Goal: Book appointment/travel/reservation

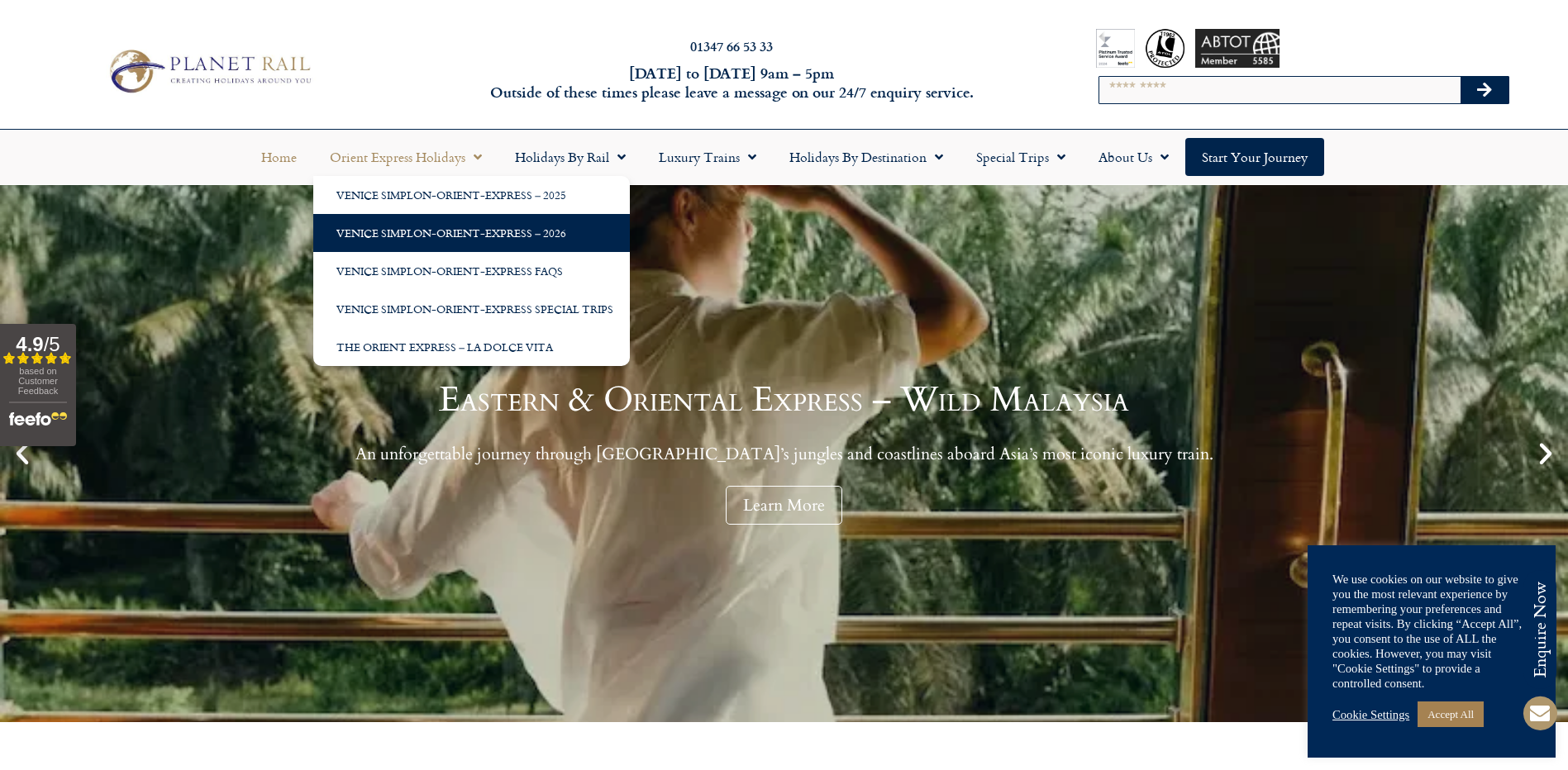
click at [472, 216] on link "Venice Simplon-Orient-Express – 2026" at bounding box center [472, 233] width 317 height 38
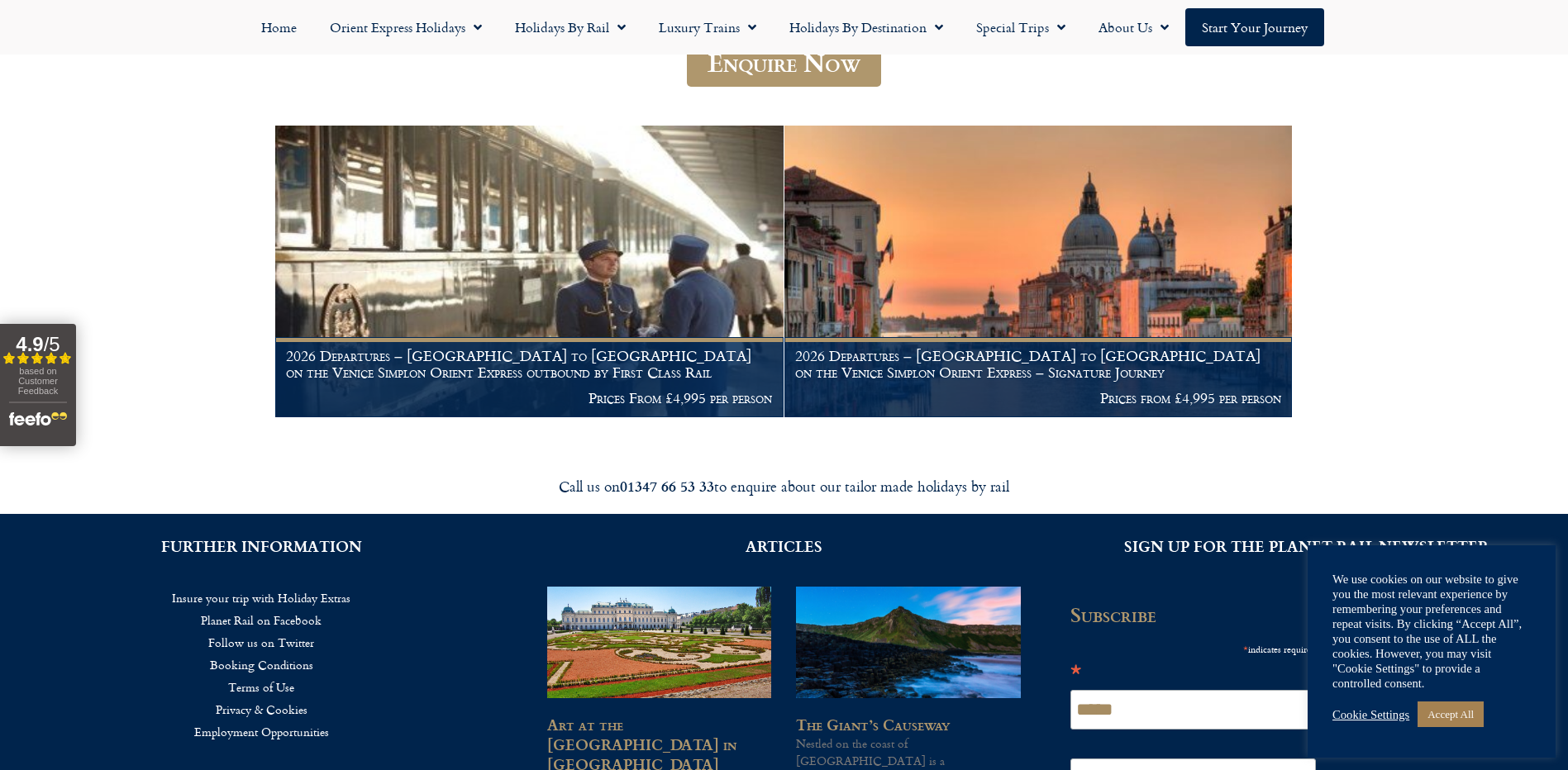
scroll to position [116, 0]
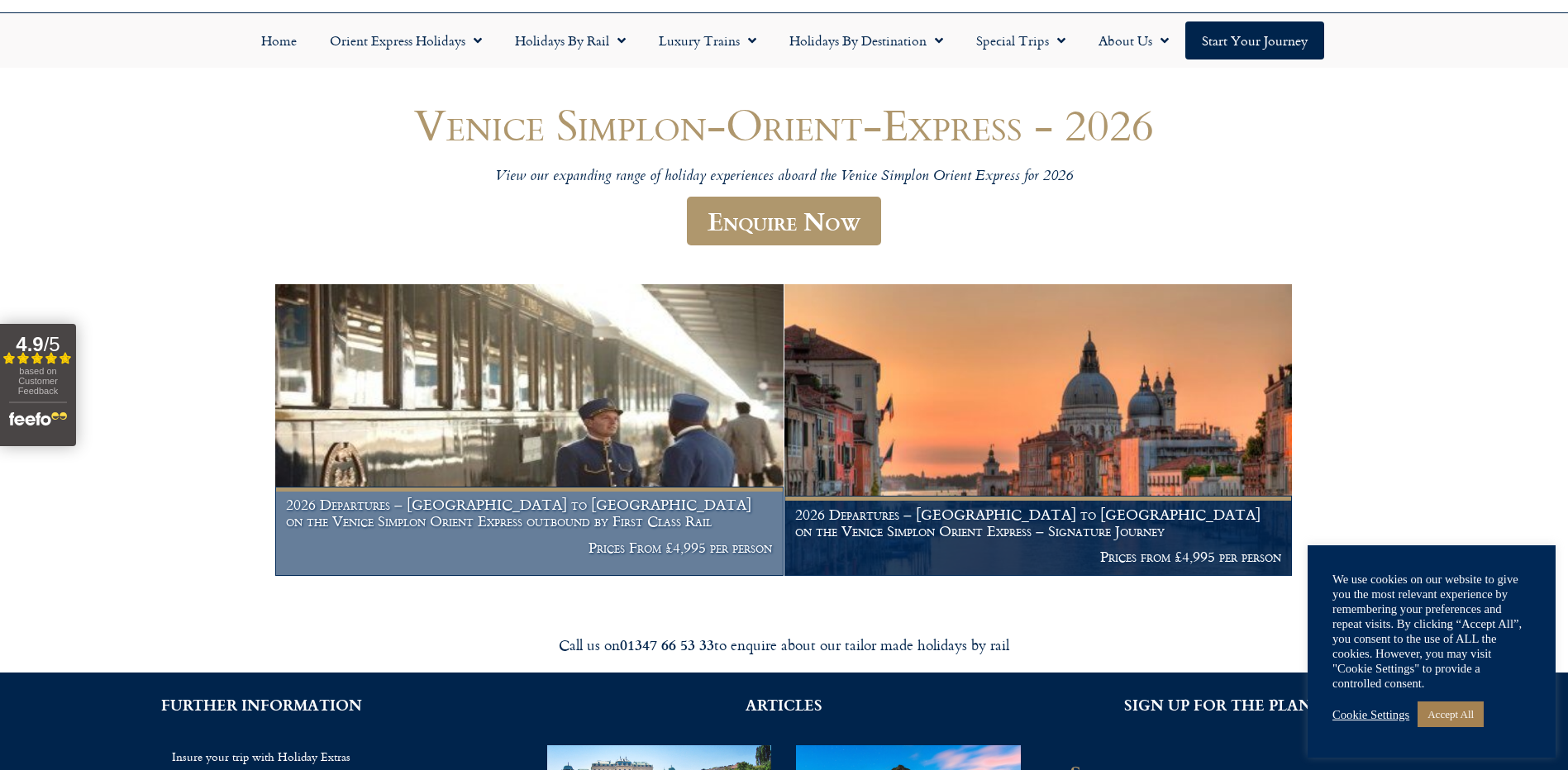
click at [534, 426] on img at bounding box center [530, 429] width 508 height 292
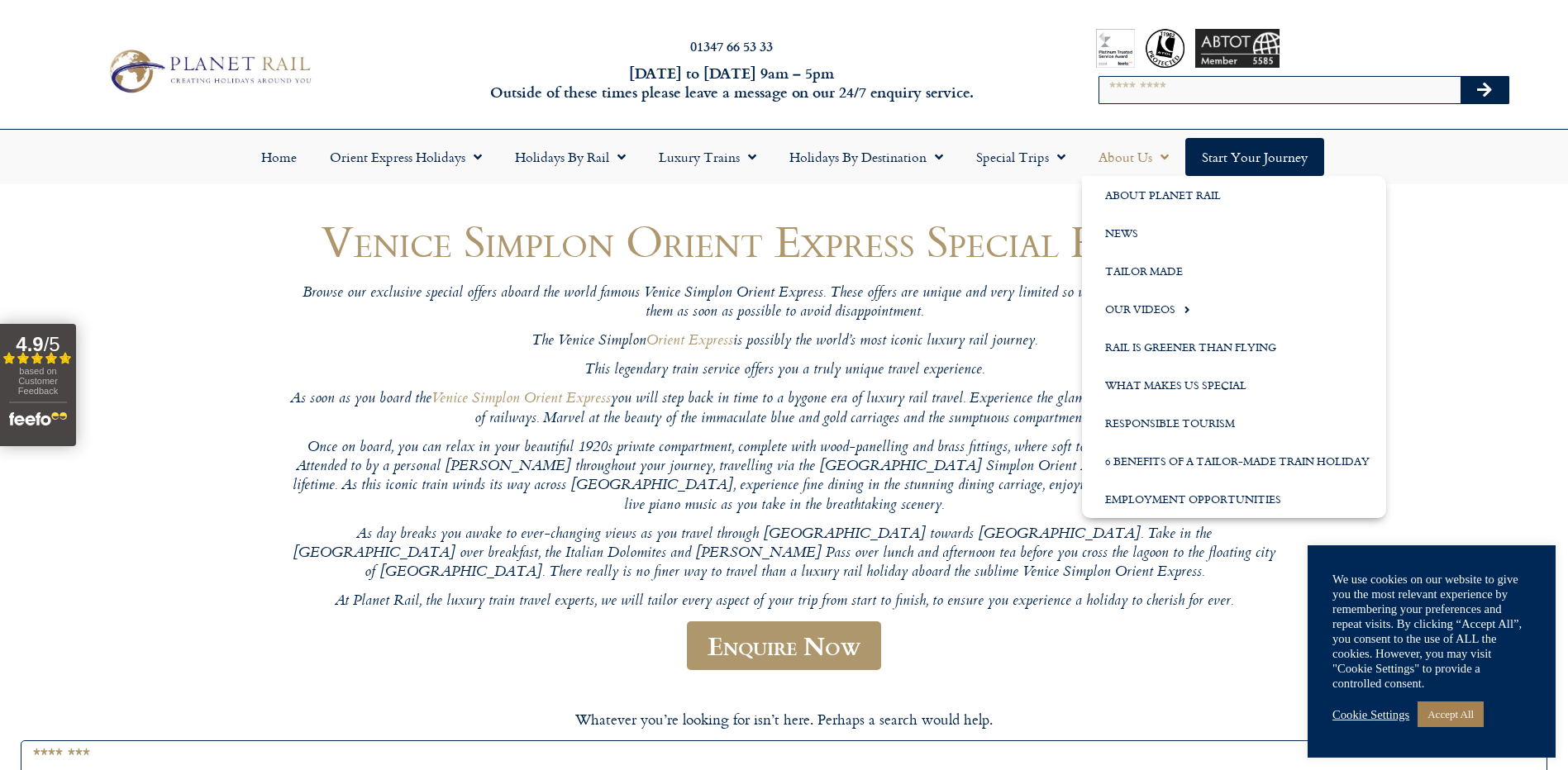
click at [1136, 162] on link "About Us" at bounding box center [1133, 157] width 104 height 38
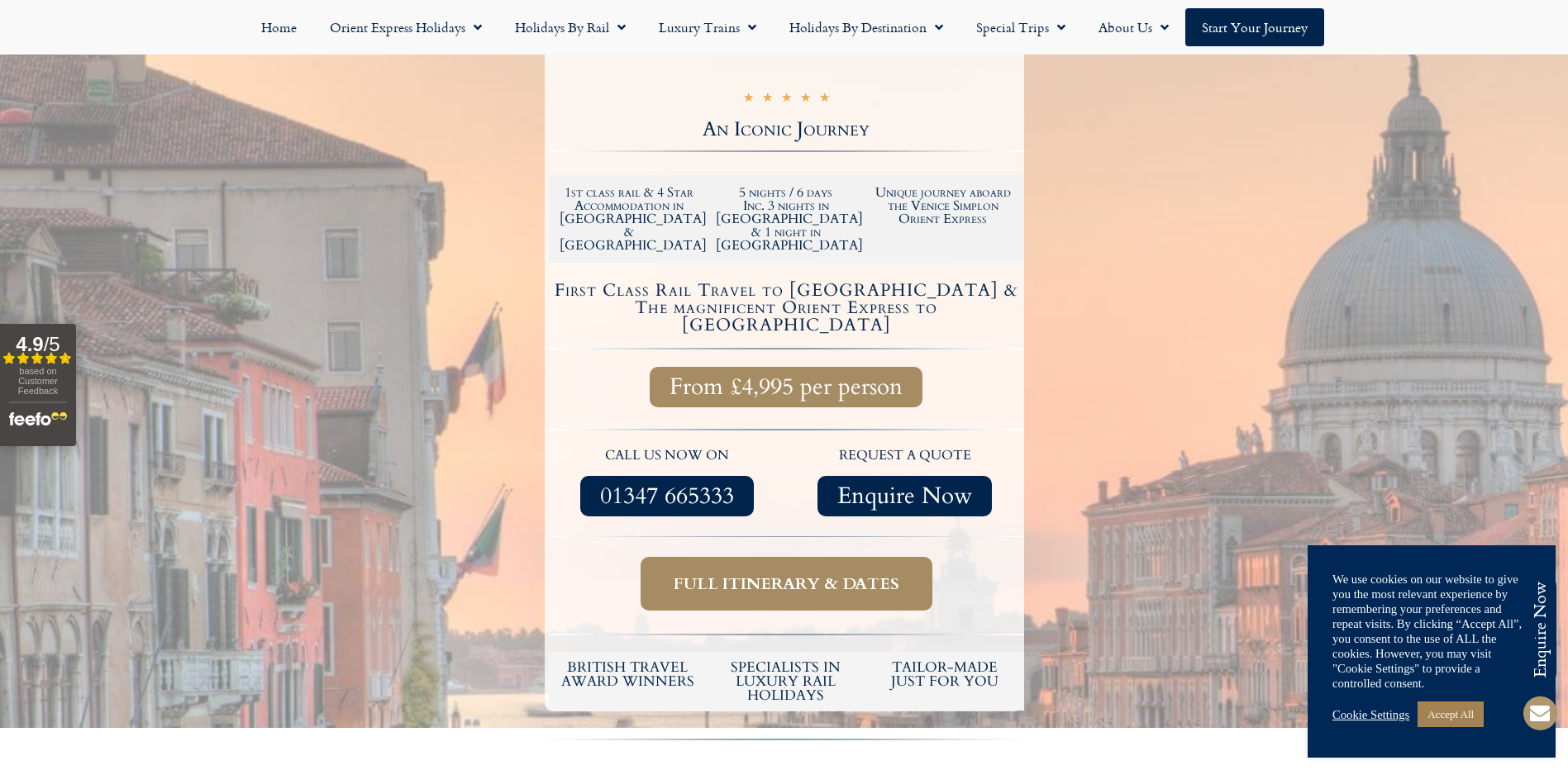
scroll to position [304, 0]
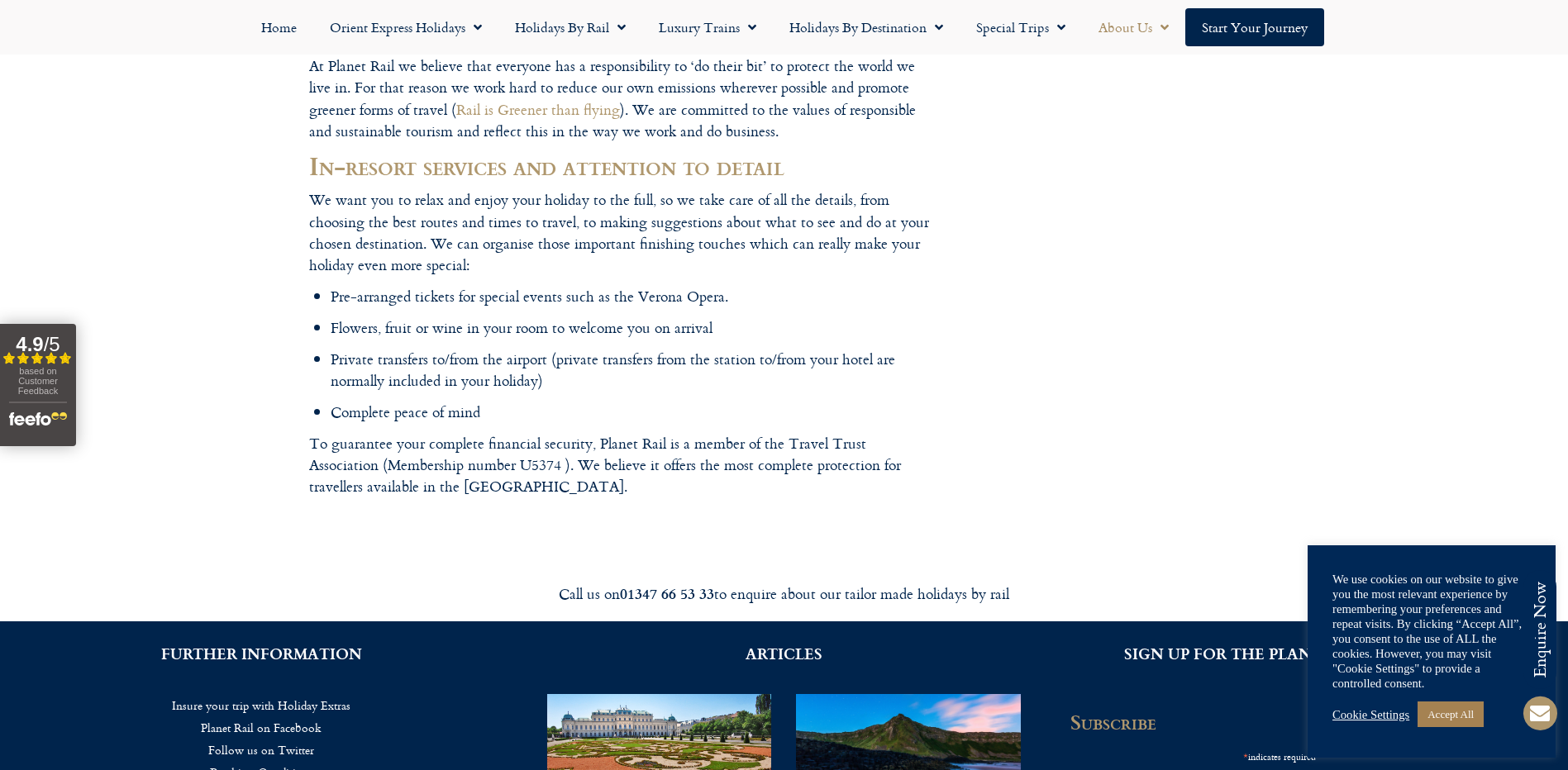
scroll to position [2604, 0]
